Goal: Task Accomplishment & Management: Manage account settings

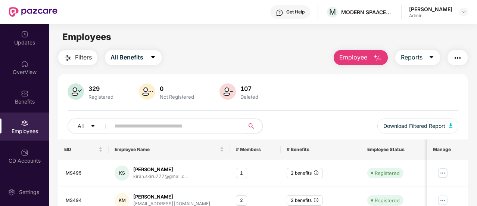
click at [188, 127] on input "text" at bounding box center [175, 125] width 120 height 11
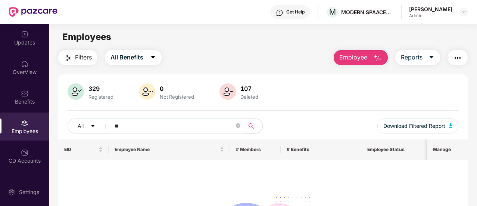
type input "*"
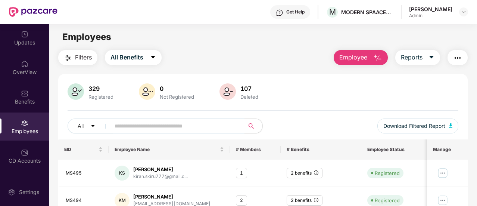
click at [161, 125] on input "text" at bounding box center [175, 125] width 120 height 11
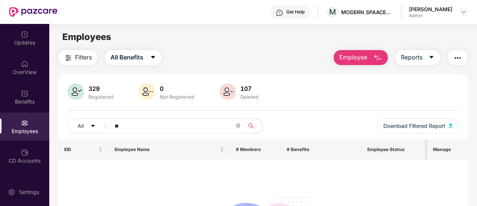
type input "*"
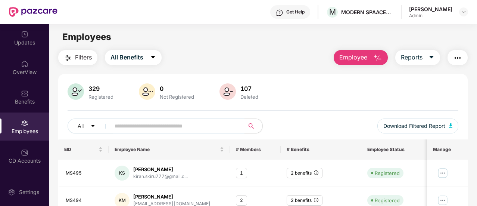
click at [142, 128] on input "text" at bounding box center [175, 125] width 120 height 11
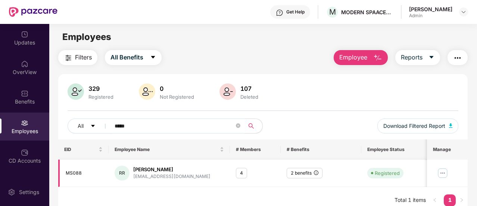
type input "*****"
click at [442, 168] on img at bounding box center [443, 173] width 12 height 12
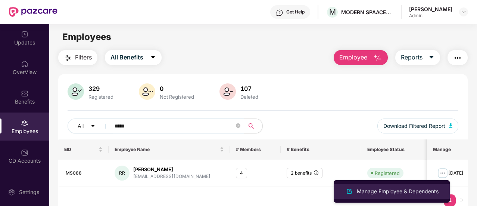
click at [395, 188] on div "Manage Employee & Dependents" at bounding box center [398, 191] width 85 height 8
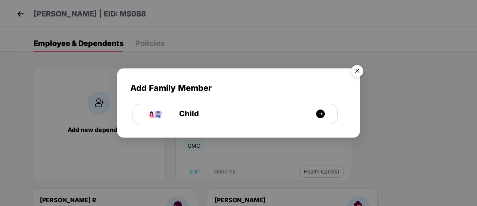
click at [356, 69] on img "Close" at bounding box center [357, 72] width 21 height 21
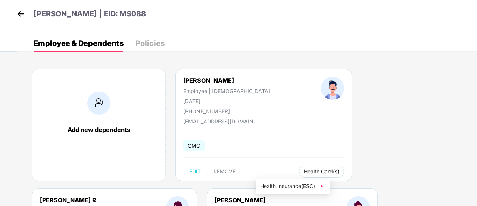
click at [304, 171] on span "Health Card(s)" at bounding box center [321, 172] width 35 height 4
click at [293, 185] on span "Health Insurance(ESC)" at bounding box center [292, 186] width 65 height 8
click at [22, 16] on img at bounding box center [20, 13] width 11 height 11
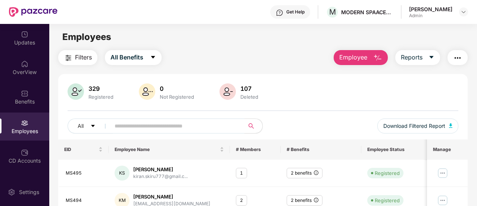
click at [147, 126] on input "text" at bounding box center [175, 125] width 120 height 11
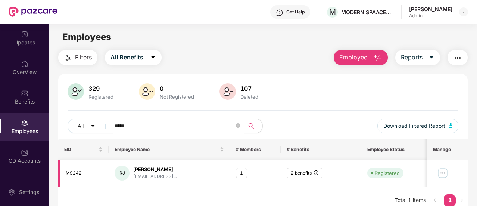
type input "*****"
click at [441, 175] on img at bounding box center [443, 173] width 12 height 12
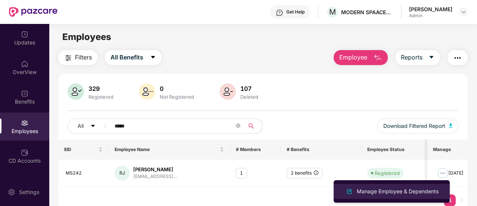
click at [397, 194] on div "Manage Employee & Dependents" at bounding box center [398, 191] width 85 height 8
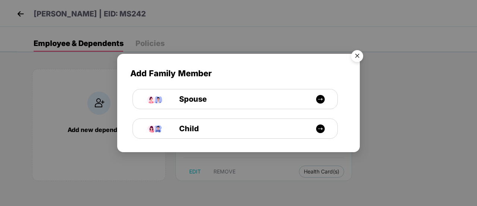
click at [356, 59] on img "Close" at bounding box center [357, 57] width 21 height 21
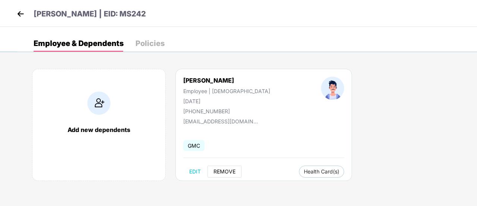
click at [225, 170] on span "REMOVE" at bounding box center [225, 171] width 22 height 6
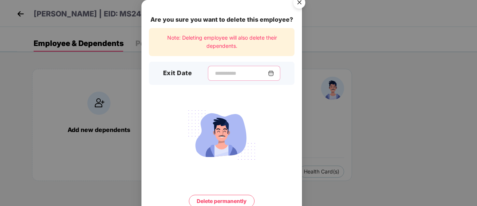
click at [227, 76] on input at bounding box center [241, 73] width 54 height 8
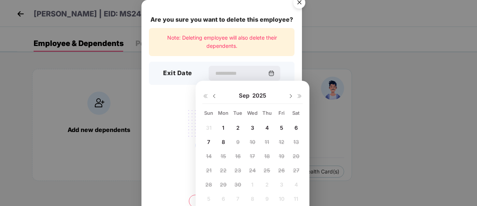
click at [210, 140] on span "7" at bounding box center [208, 142] width 3 height 6
type input "**********"
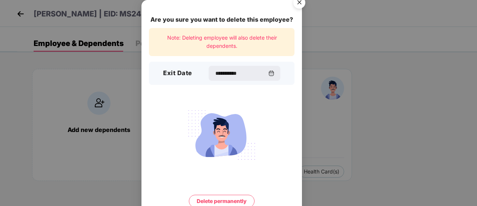
click at [220, 198] on button "Delete permanently" at bounding box center [222, 201] width 66 height 13
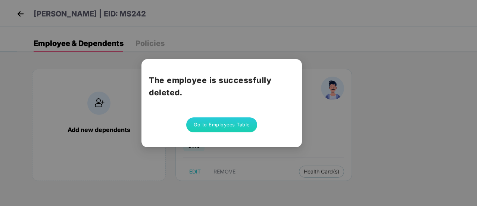
click at [216, 124] on button "Go to Employees Table" at bounding box center [221, 124] width 71 height 15
